Goal: Transaction & Acquisition: Purchase product/service

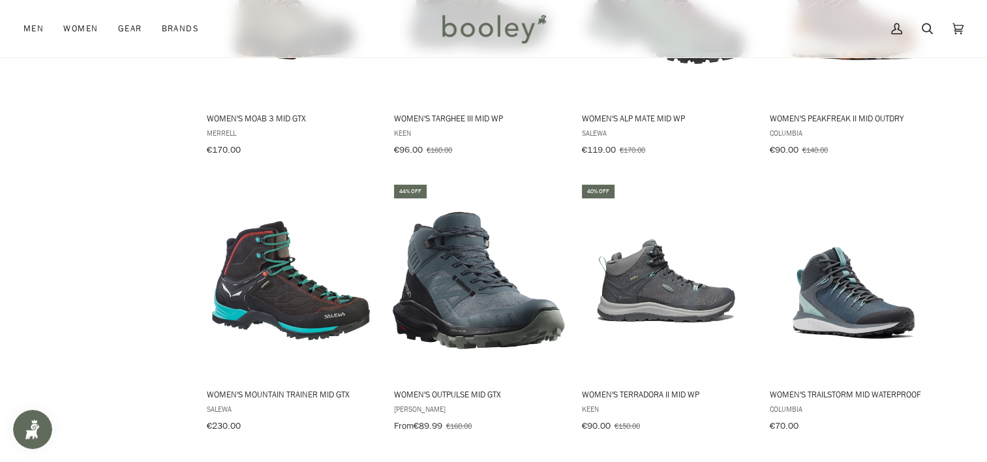
scroll to position [1249, 0]
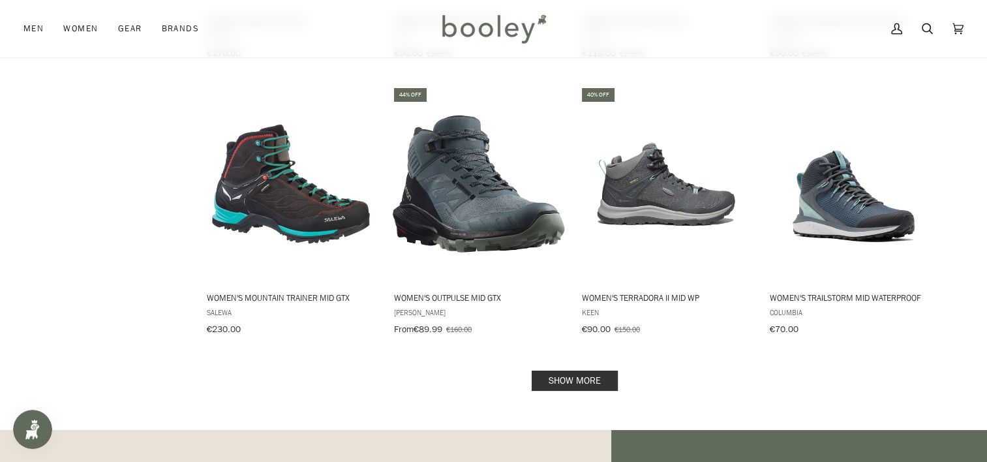
click at [574, 370] on link "Show more" at bounding box center [574, 380] width 86 height 20
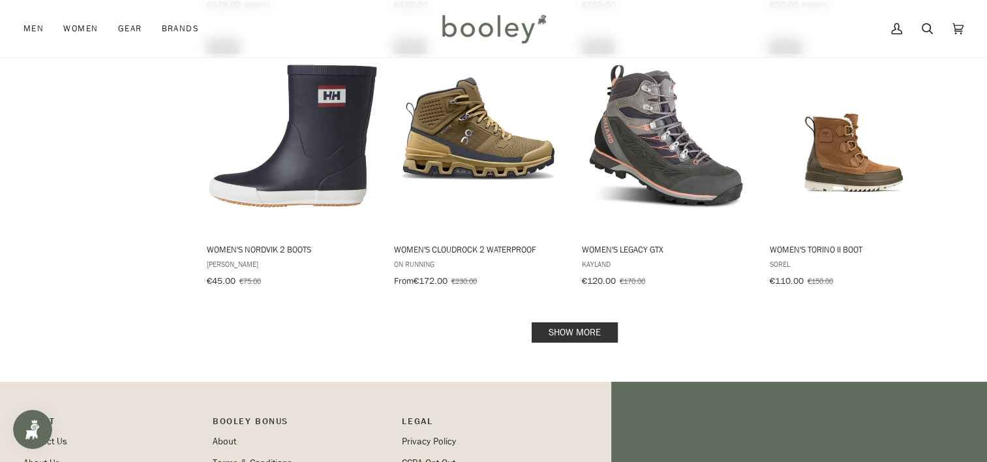
scroll to position [2700, 0]
click at [586, 321] on link "Show more" at bounding box center [574, 331] width 86 height 20
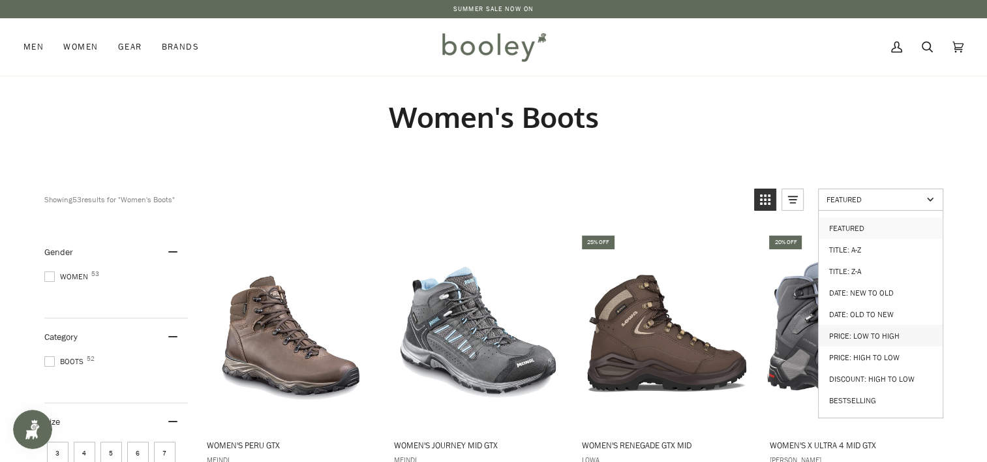
click at [885, 327] on link "Price: Low to High" at bounding box center [880, 336] width 124 height 22
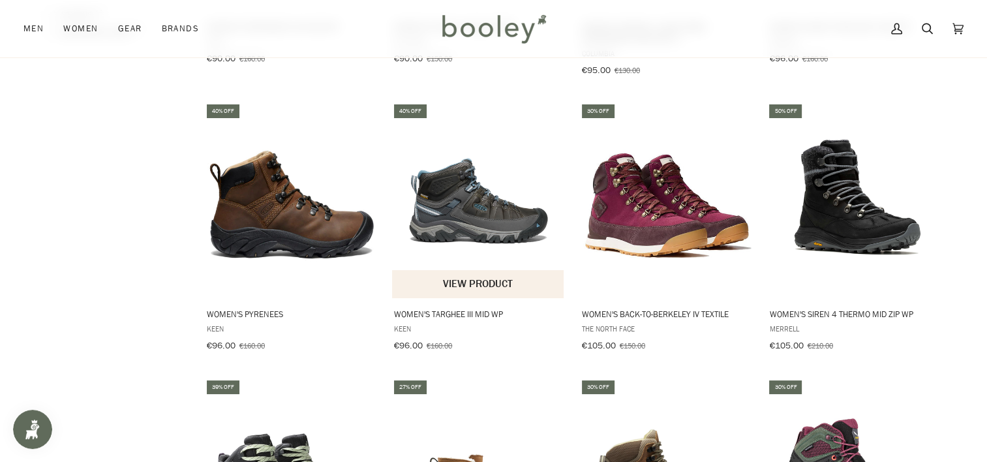
scroll to position [982, 0]
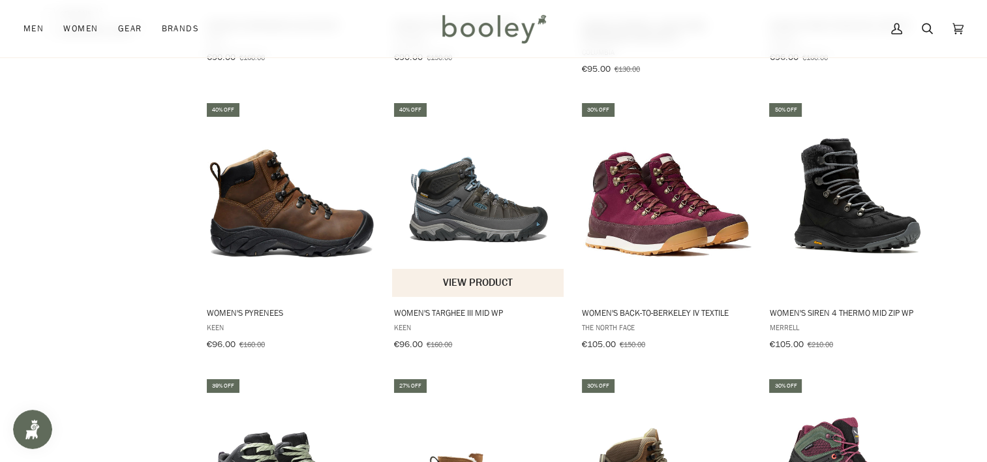
click at [477, 314] on span "Women's Targhee III Mid WP Keen €96.00 €160.00 View product" at bounding box center [478, 325] width 173 height 57
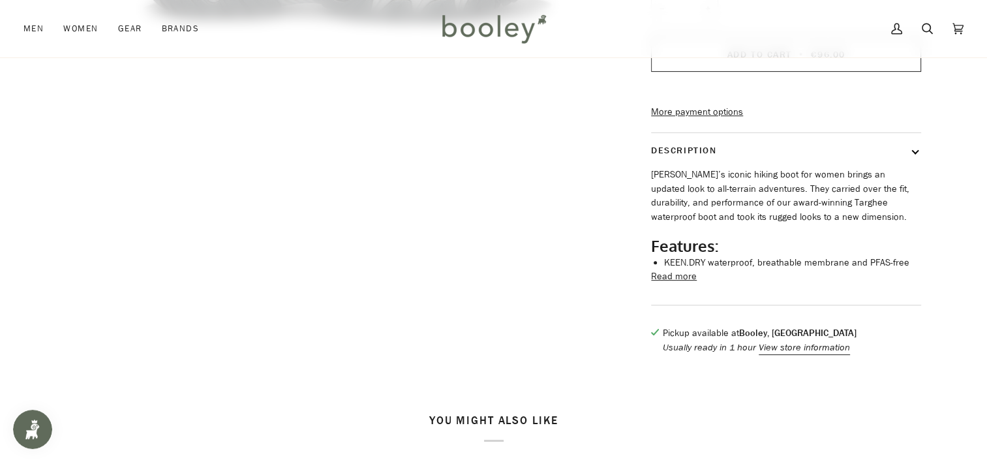
scroll to position [456, 0]
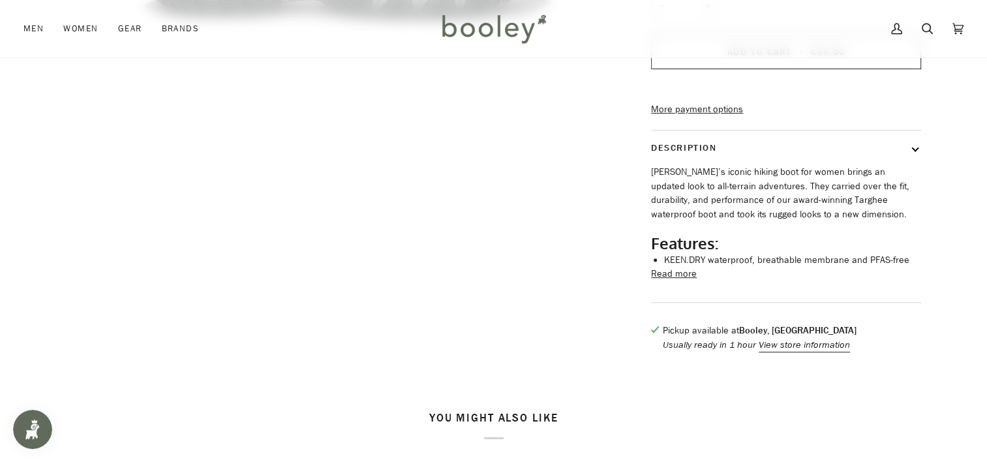
click at [691, 281] on button "Read more" at bounding box center [674, 274] width 46 height 14
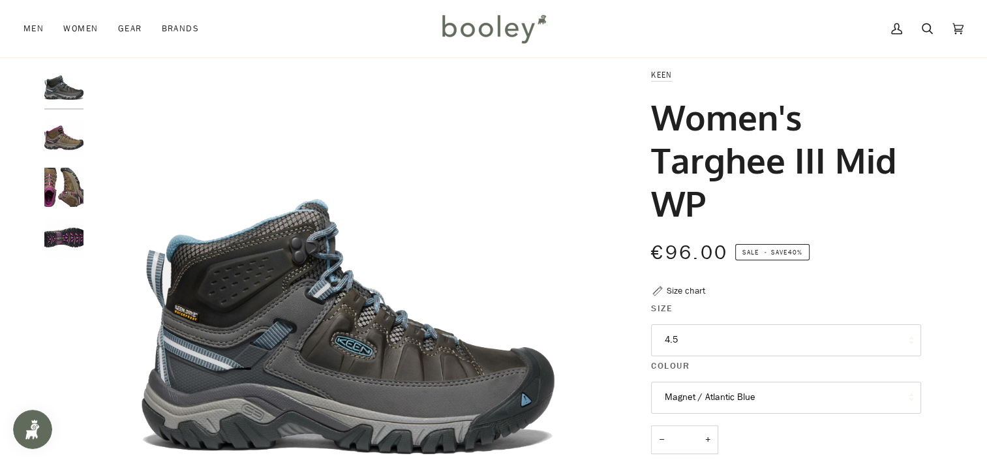
scroll to position [0, 0]
